Goal: Task Accomplishment & Management: Complete application form

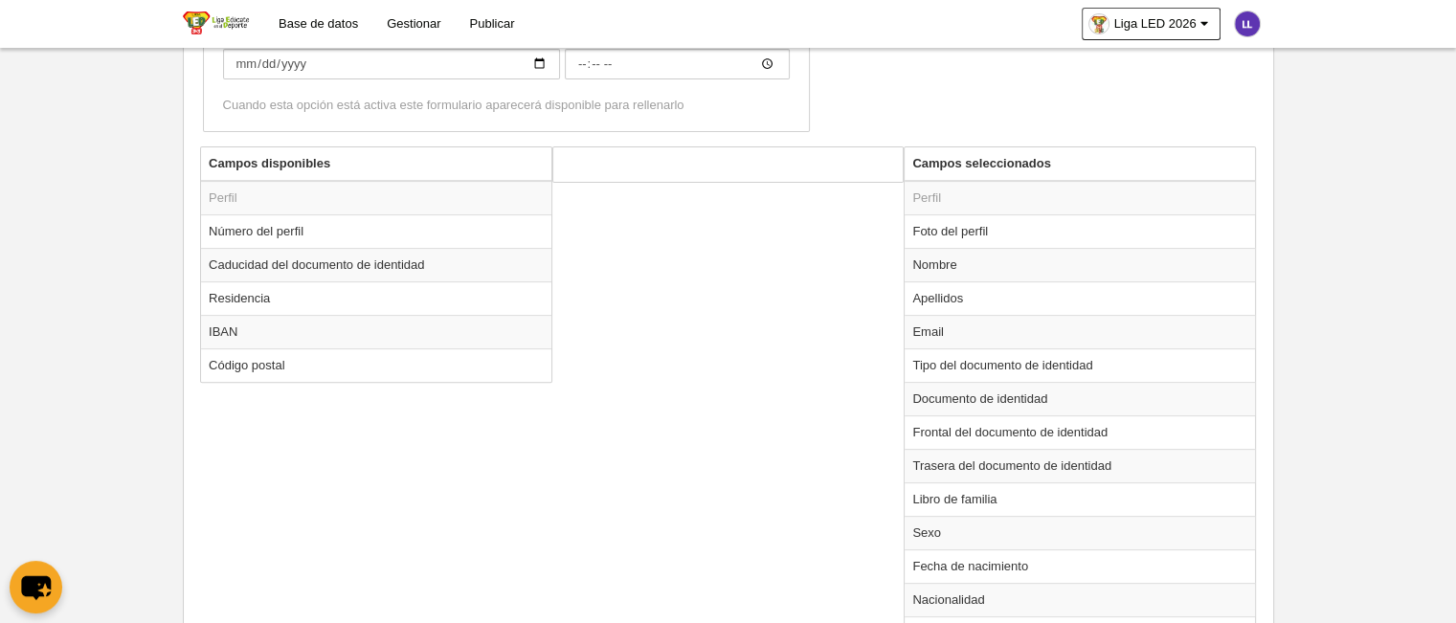
scroll to position [741, 0]
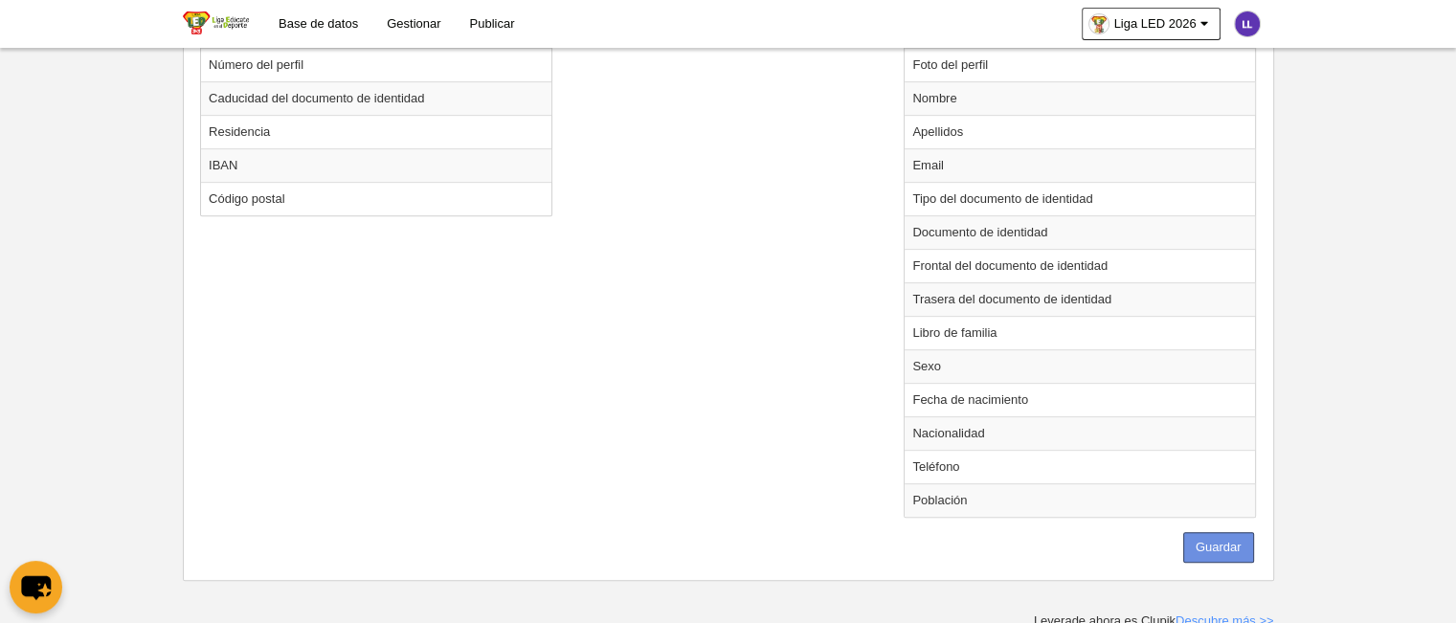
click at [1199, 541] on button "Guardar" at bounding box center [1218, 547] width 71 height 31
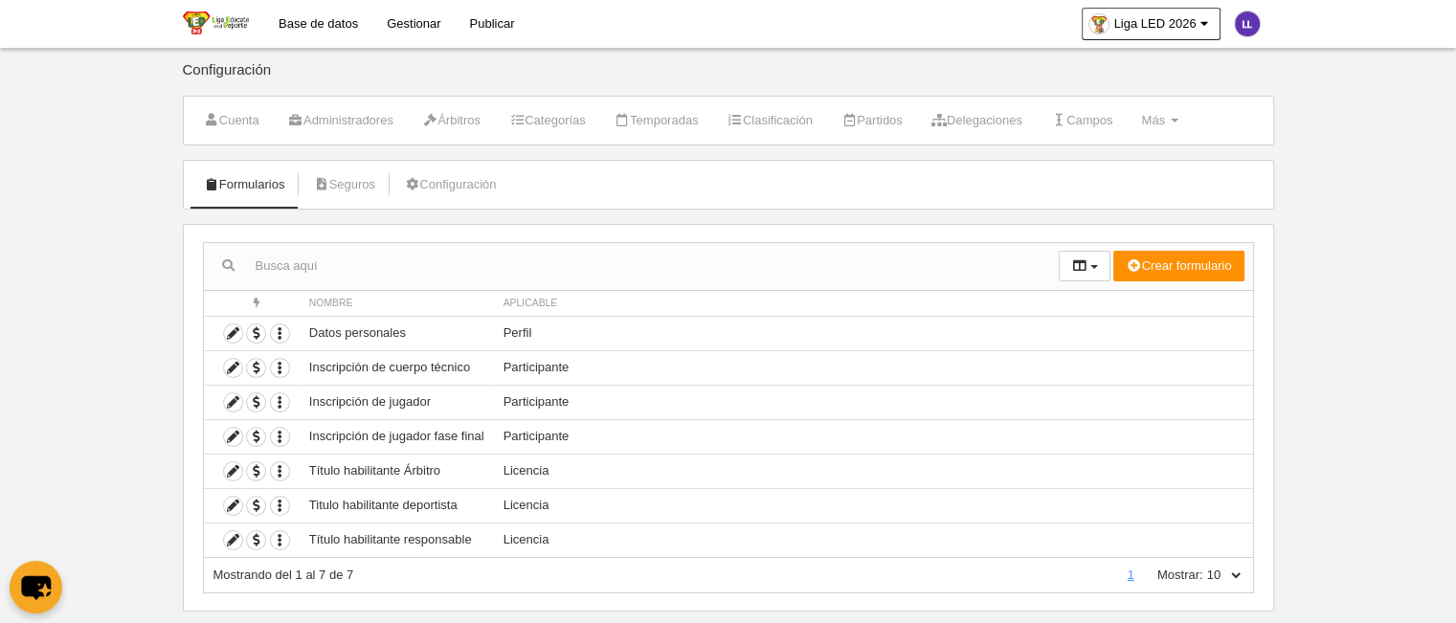
click at [414, 19] on link "Gestionar" at bounding box center [413, 24] width 82 height 48
click at [406, 22] on link "Gestionar" at bounding box center [413, 24] width 82 height 48
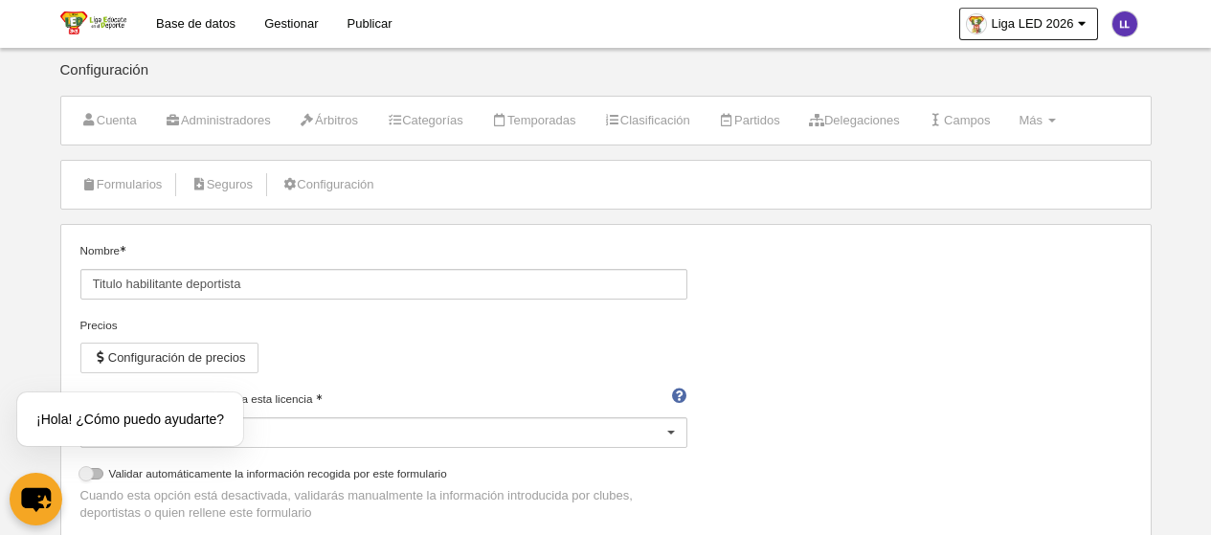
select select "selected"
click at [977, 118] on link "Campos" at bounding box center [959, 120] width 83 height 29
